Goal: Find specific page/section: Find specific page/section

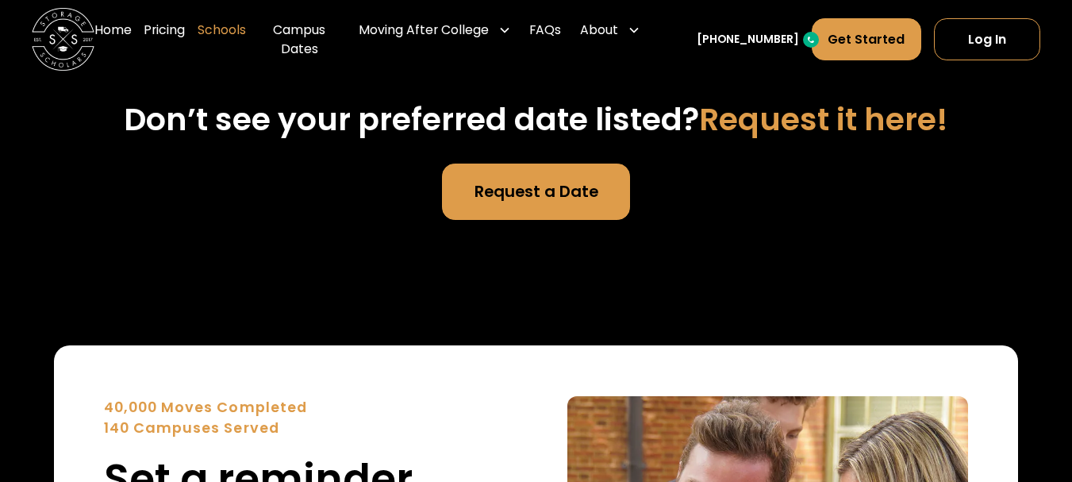
click at [227, 36] on link "Schools" at bounding box center [222, 39] width 48 height 63
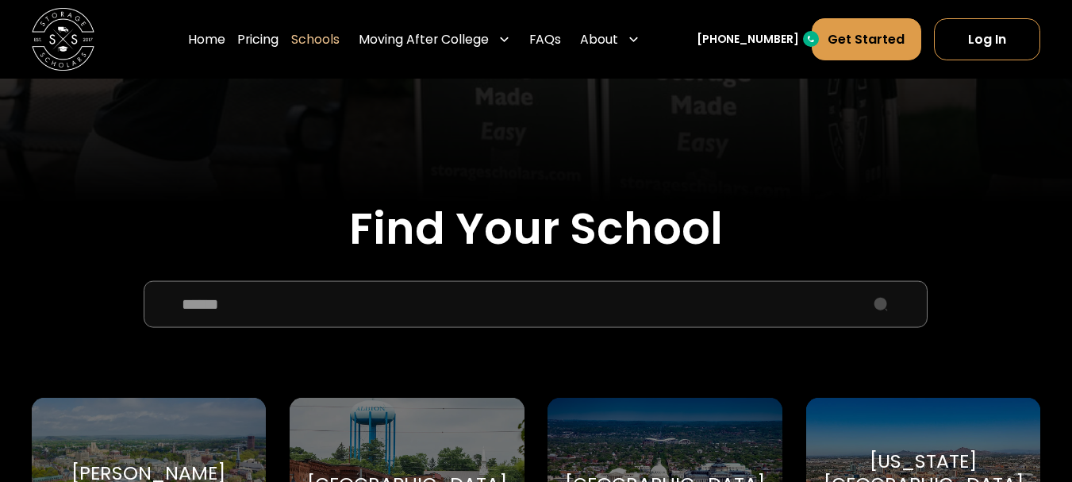
click at [276, 316] on input "School Select Form" at bounding box center [536, 304] width 784 height 47
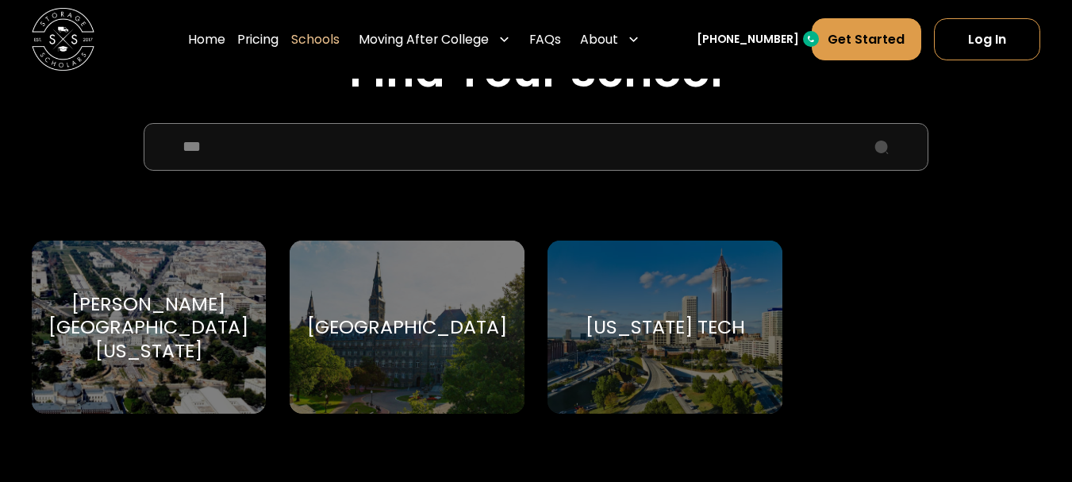
scroll to position [555, 0]
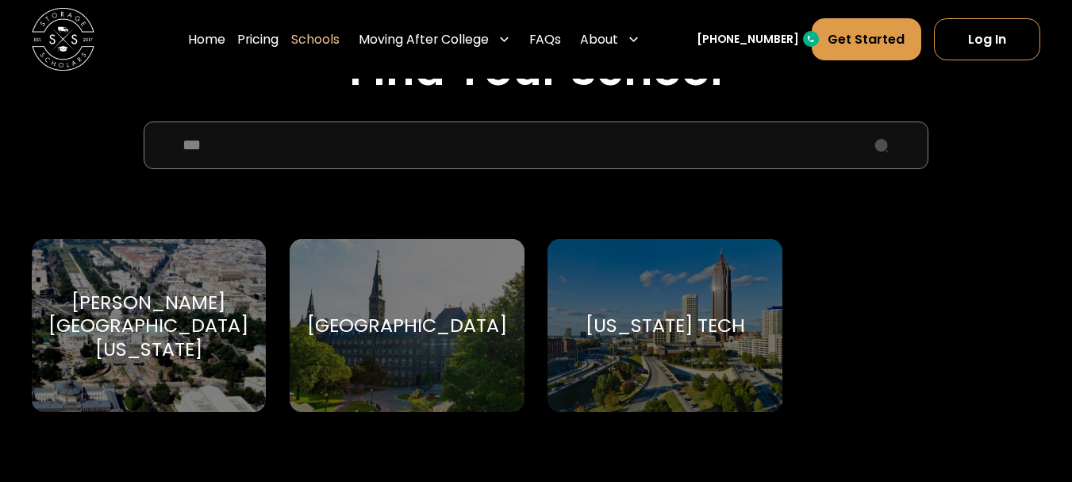
type input "***"
click at [714, 298] on div "Georgia Tech Georgia Tech" at bounding box center [664, 325] width 235 height 172
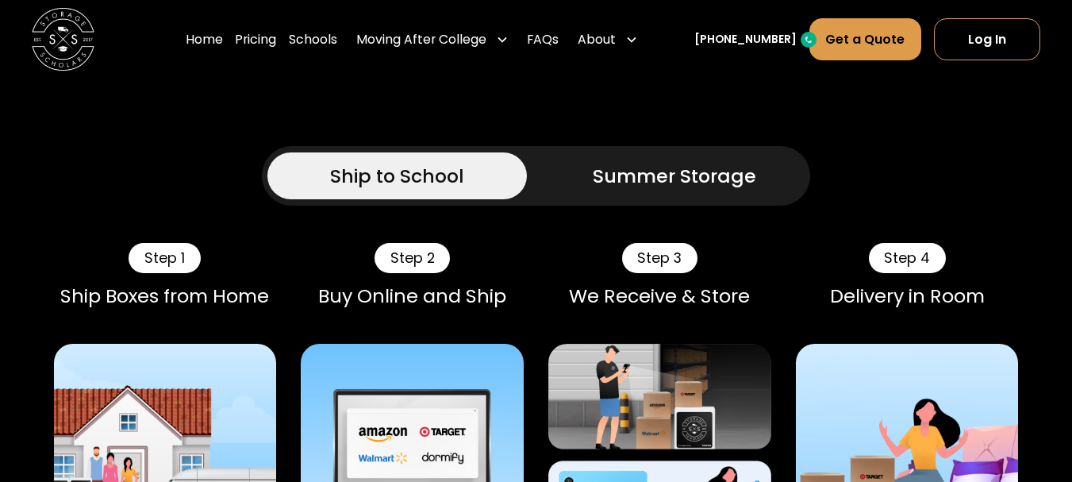
scroll to position [1428, 0]
